Goal: Task Accomplishment & Management: Manage account settings

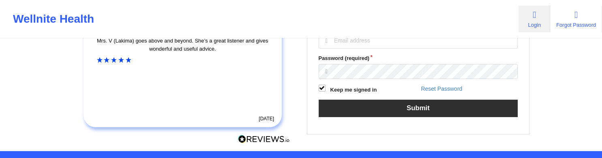
scroll to position [128, 0]
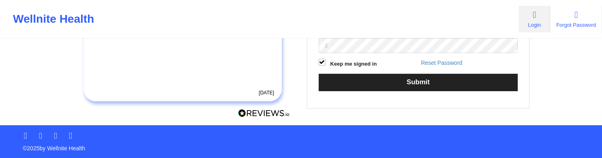
click at [379, 23] on input "Email (required)" at bounding box center [418, 14] width 199 height 15
click at [386, 23] on input "Email (required)" at bounding box center [418, 14] width 199 height 15
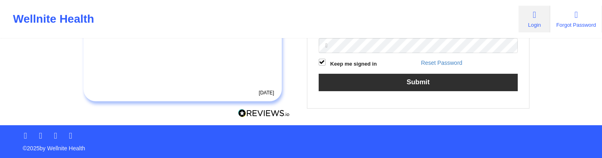
type input "[EMAIL_ADDRESS][DOMAIN_NAME]"
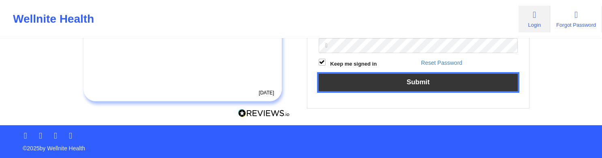
click at [371, 91] on button "Submit" at bounding box center [418, 82] width 199 height 17
